Goal: Find specific page/section: Find specific page/section

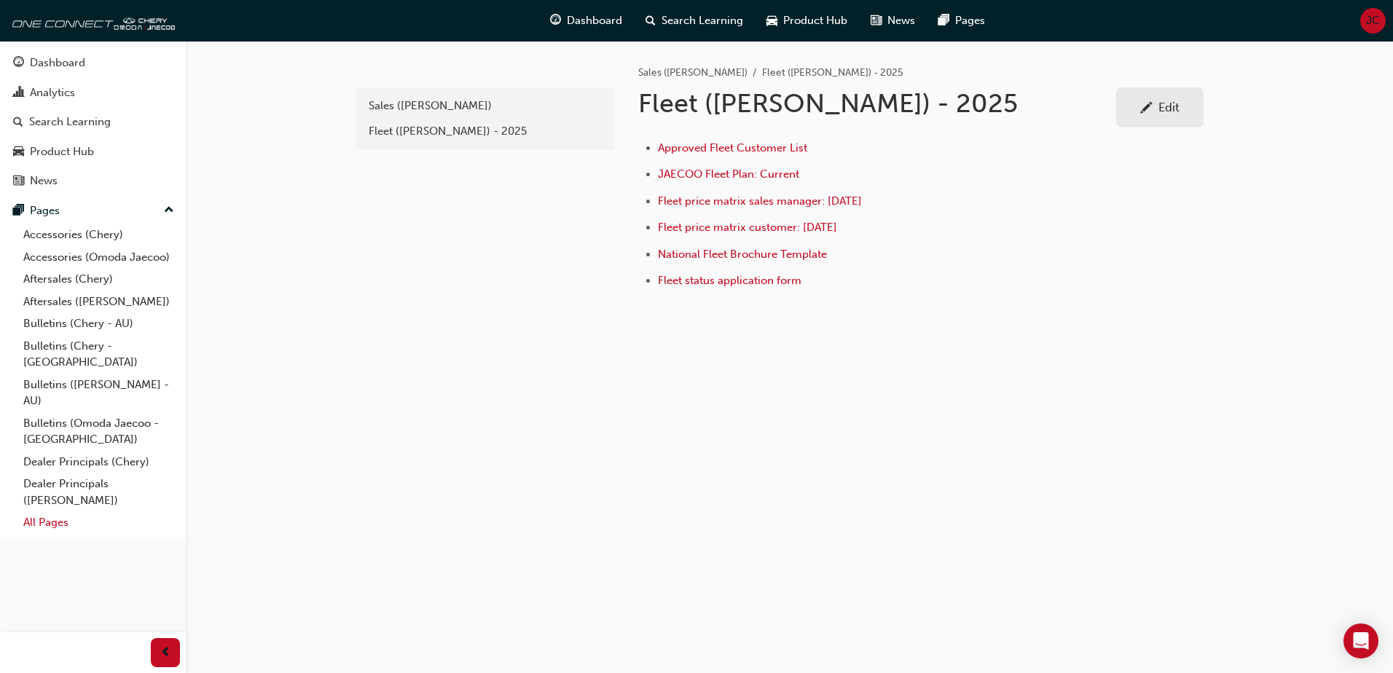
click at [47, 512] on link "All Pages" at bounding box center [98, 523] width 163 height 23
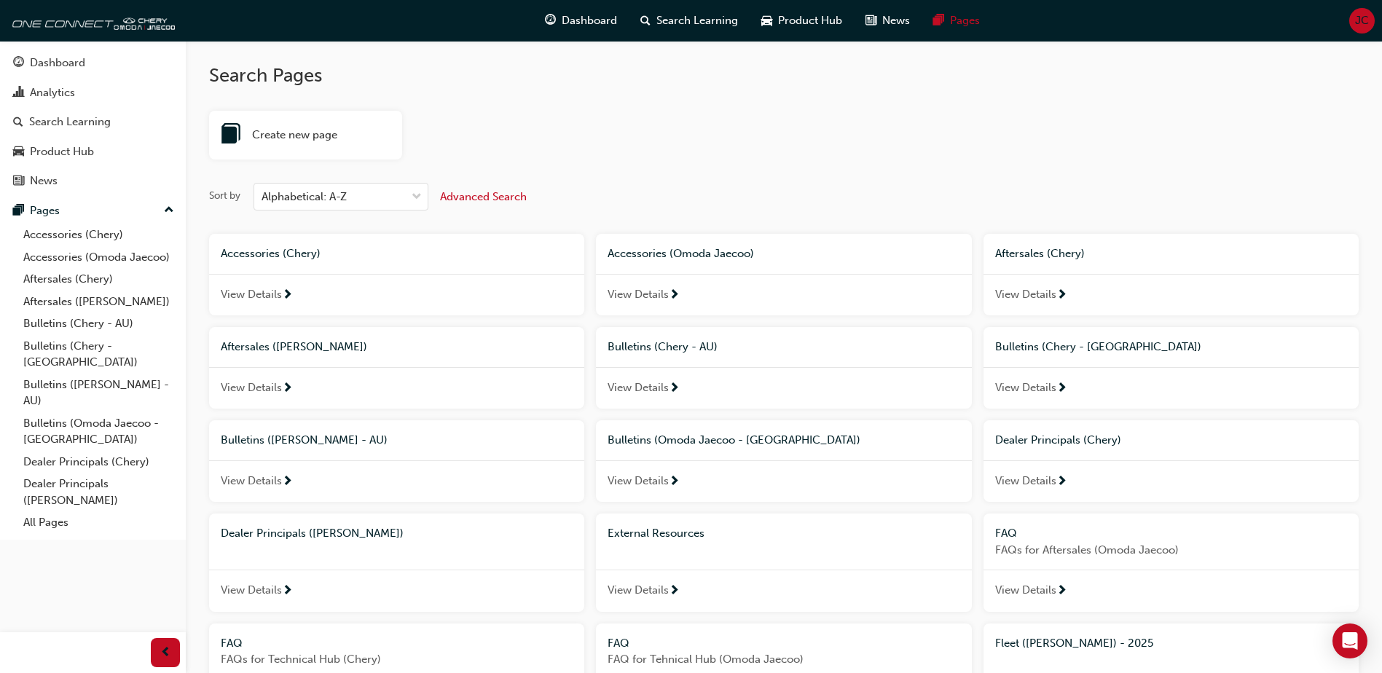
scroll to position [291, 0]
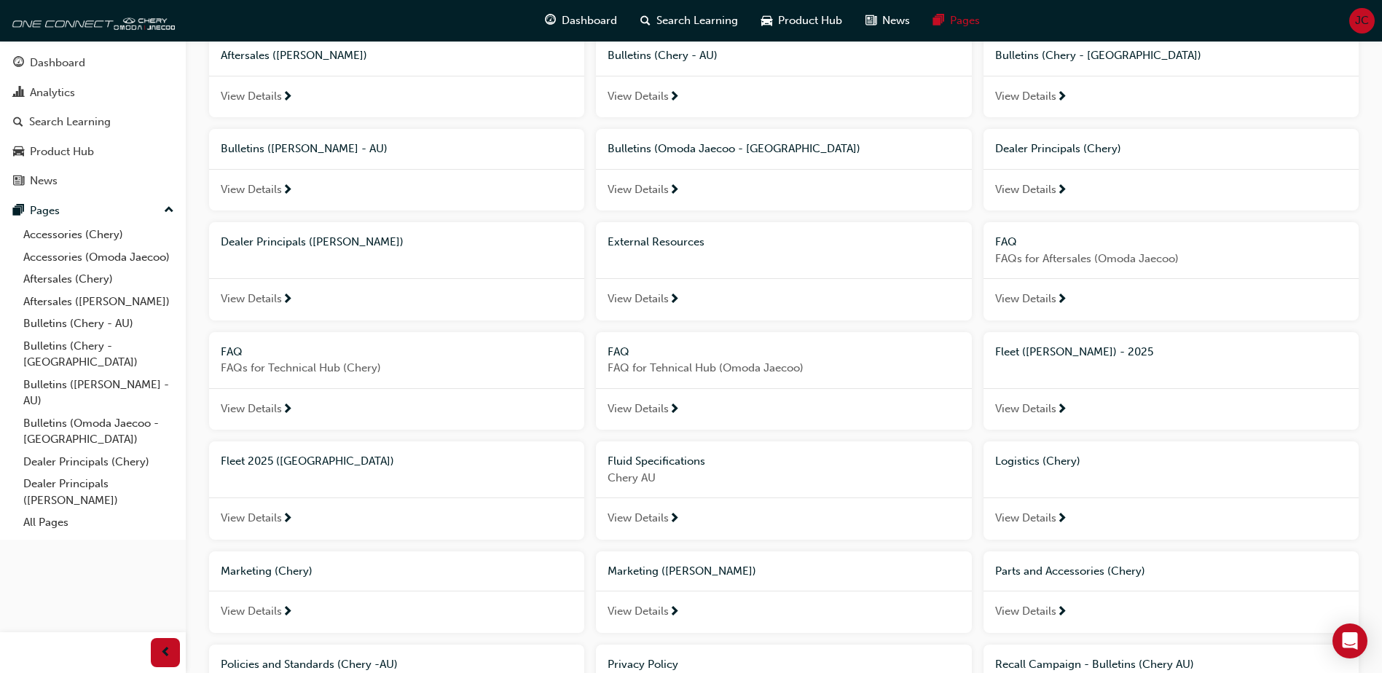
click at [263, 458] on span "Fleet 2025 ([GEOGRAPHIC_DATA])" at bounding box center [307, 461] width 173 height 13
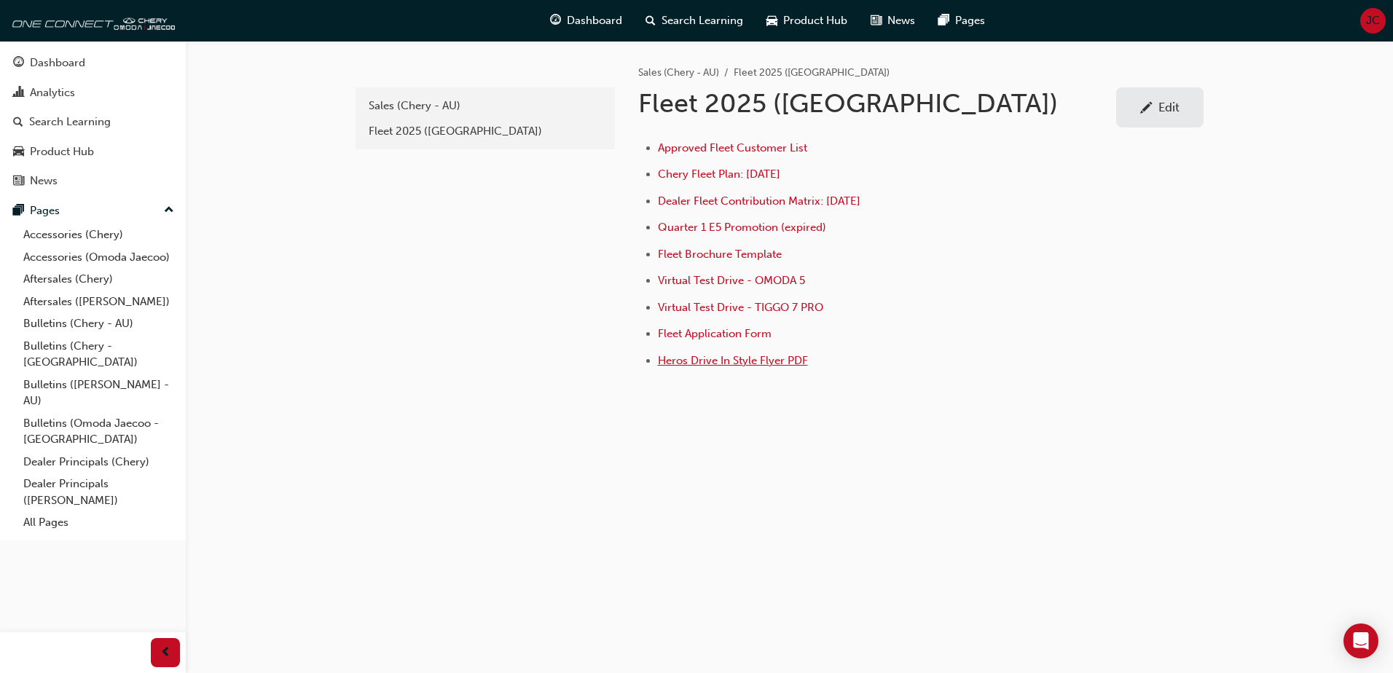
click at [710, 359] on span "Heros Drive In Style Flyer PDF" at bounding box center [733, 360] width 150 height 13
click at [45, 512] on link "All Pages" at bounding box center [98, 523] width 163 height 23
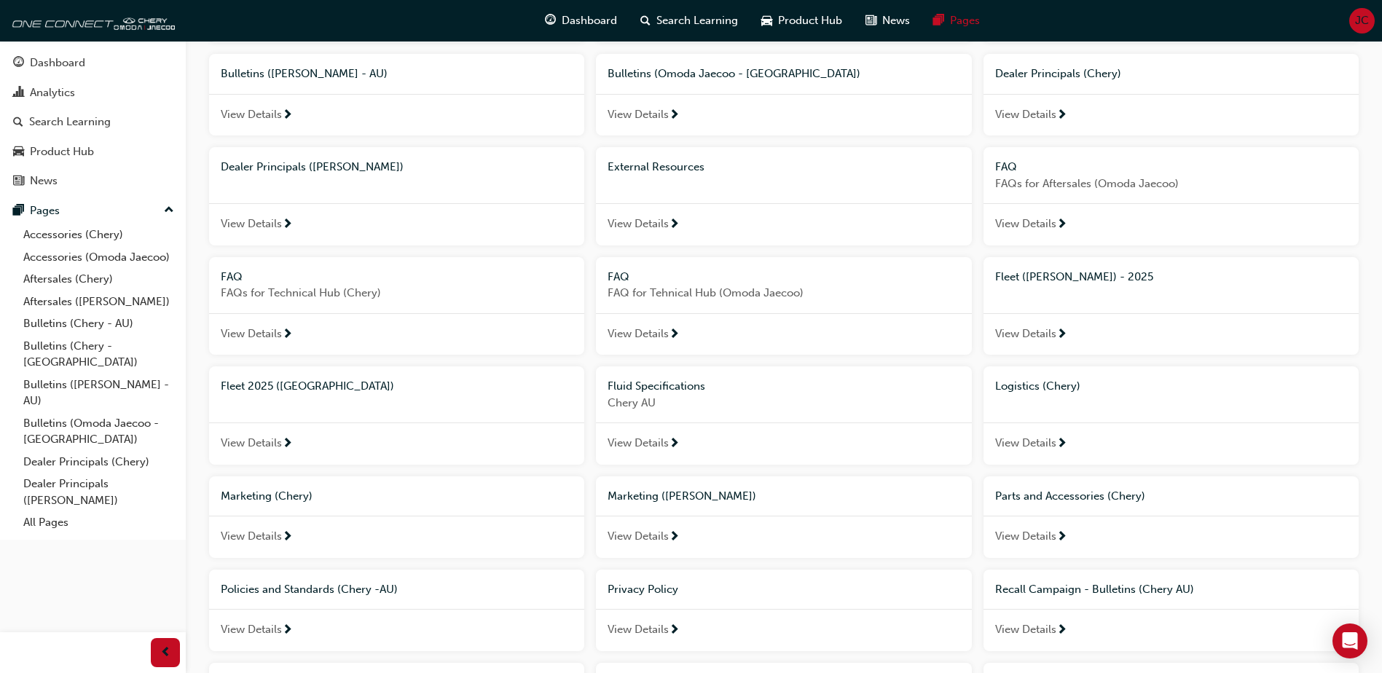
scroll to position [583, 0]
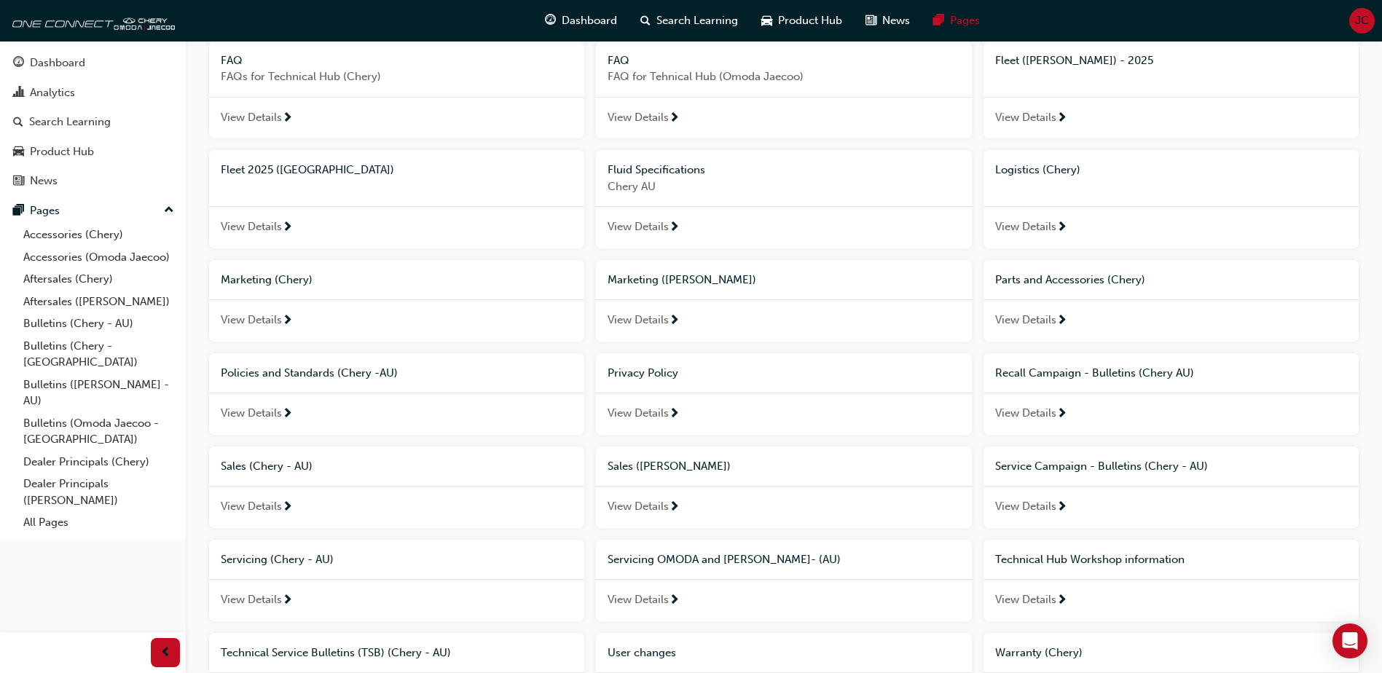
click at [1049, 58] on span "Fleet ([PERSON_NAME]) - 2025" at bounding box center [1074, 60] width 158 height 13
